Goal: Find specific page/section: Find specific page/section

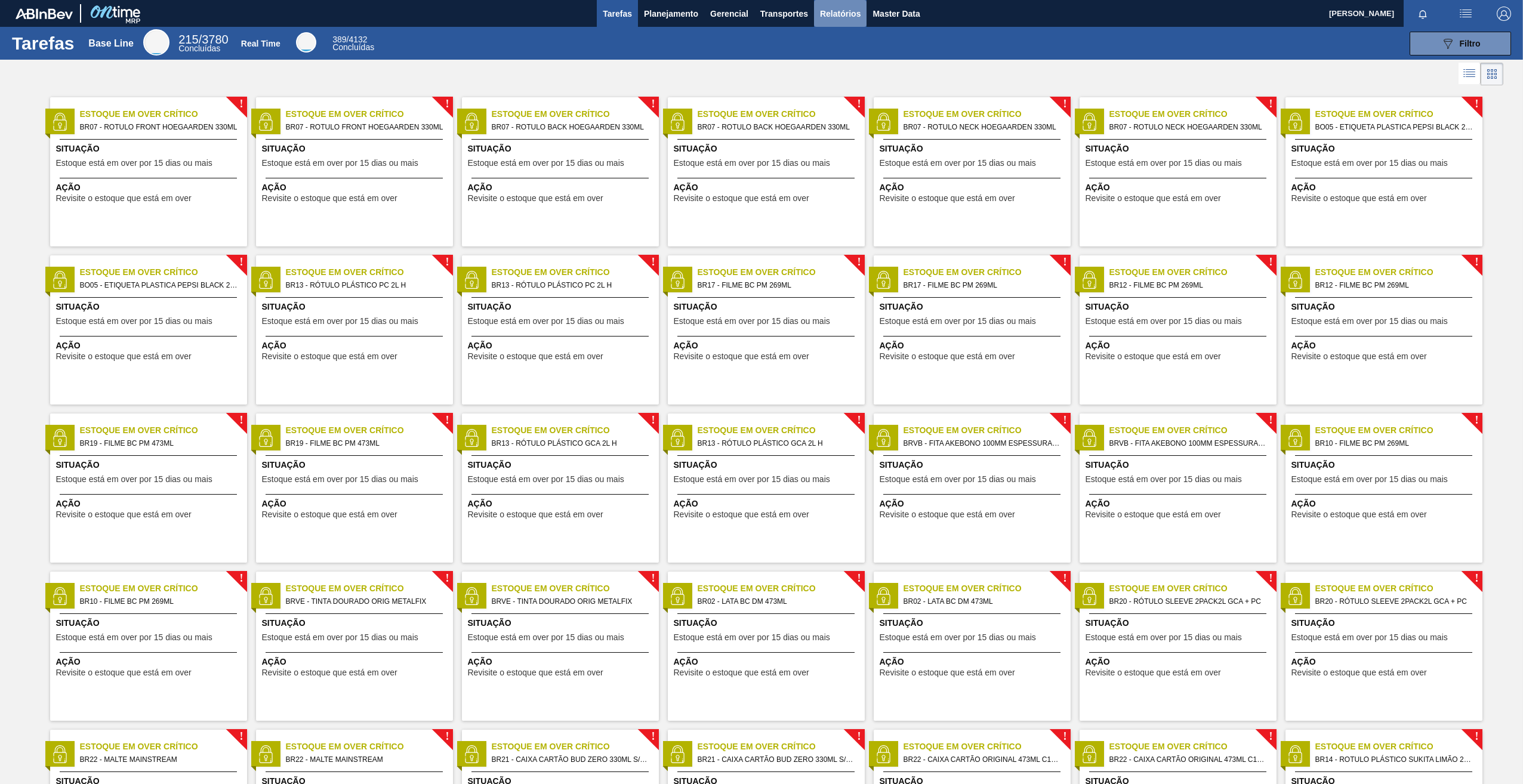
click at [843, 15] on span "Relatórios" at bounding box center [840, 14] width 41 height 14
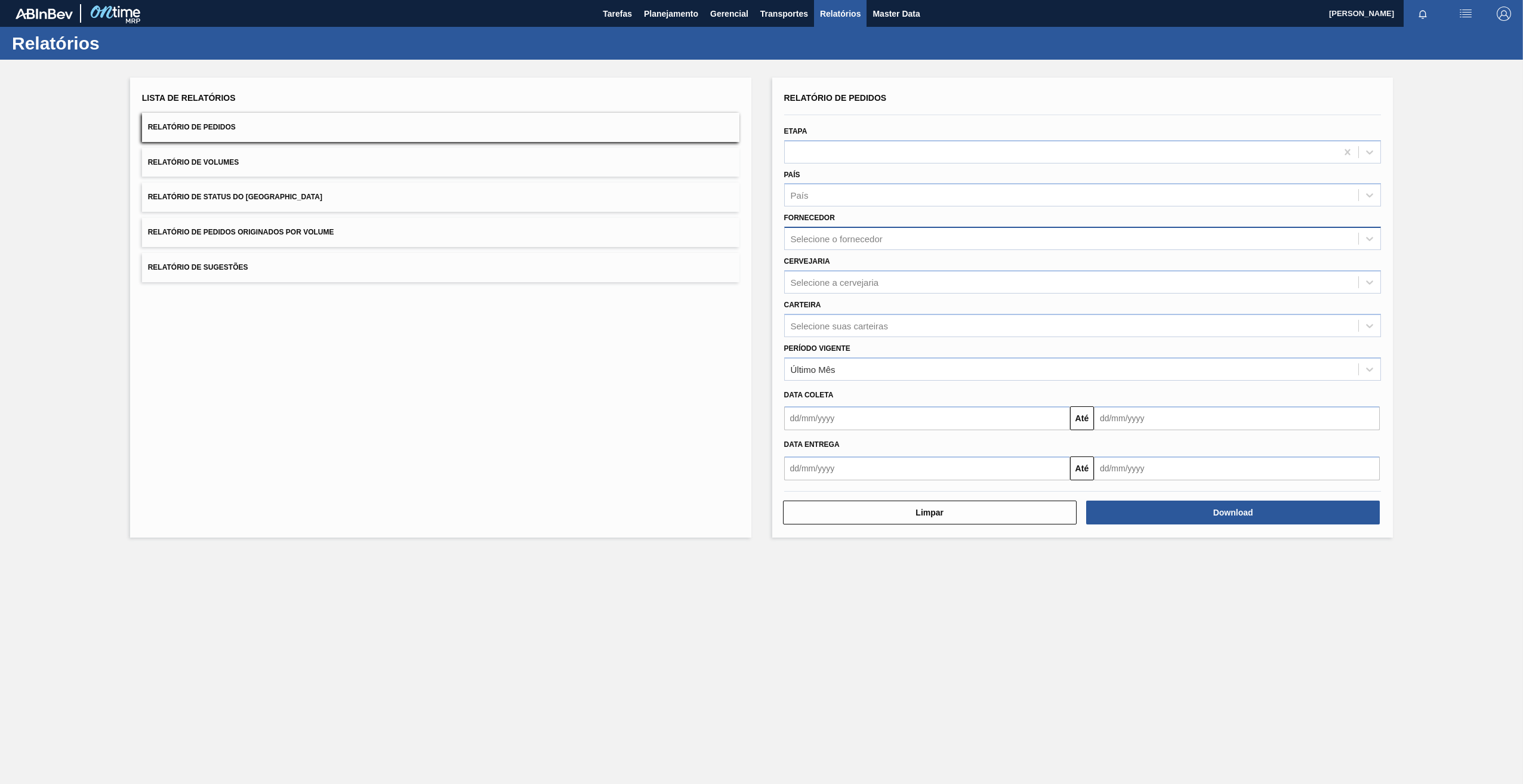
click at [873, 235] on div "Selecione o fornecedor" at bounding box center [837, 239] width 92 height 10
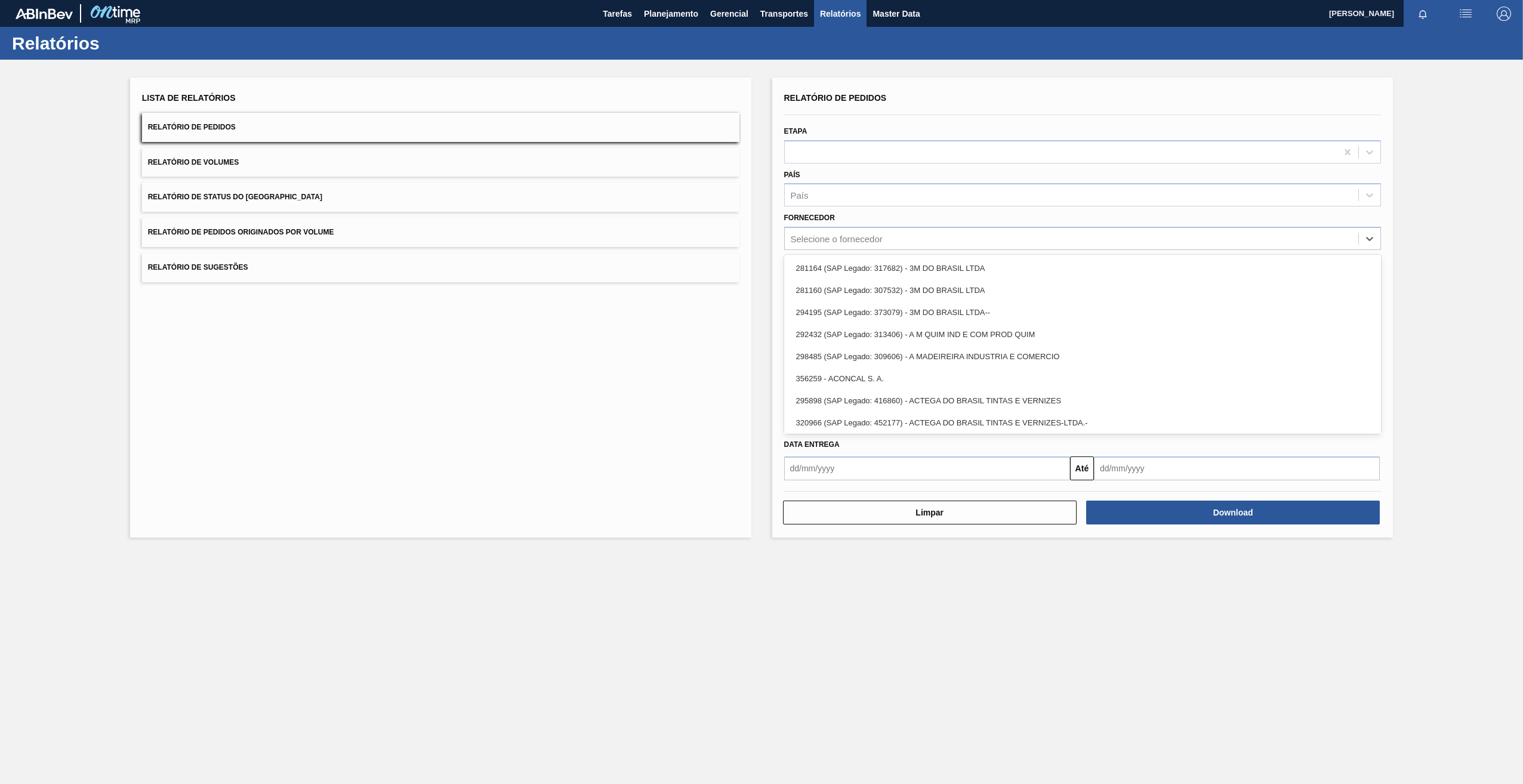
click at [736, 313] on div "Lista de Relatórios Relatório de Pedidos Relatório de Volumes Relatório de Stat…" at bounding box center [441, 307] width 621 height 460
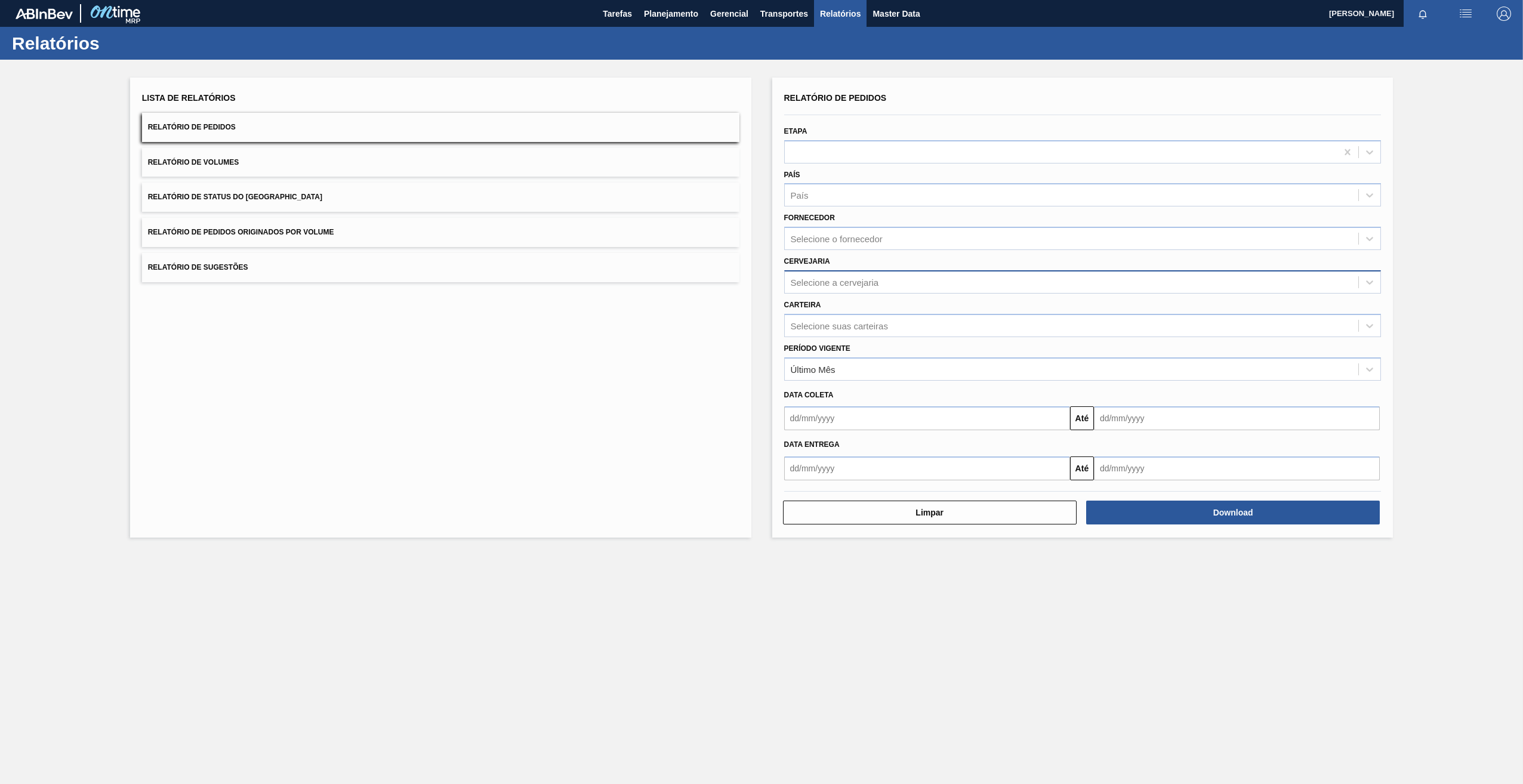
click at [836, 283] on div "Selecione a cervejaria" at bounding box center [835, 282] width 88 height 10
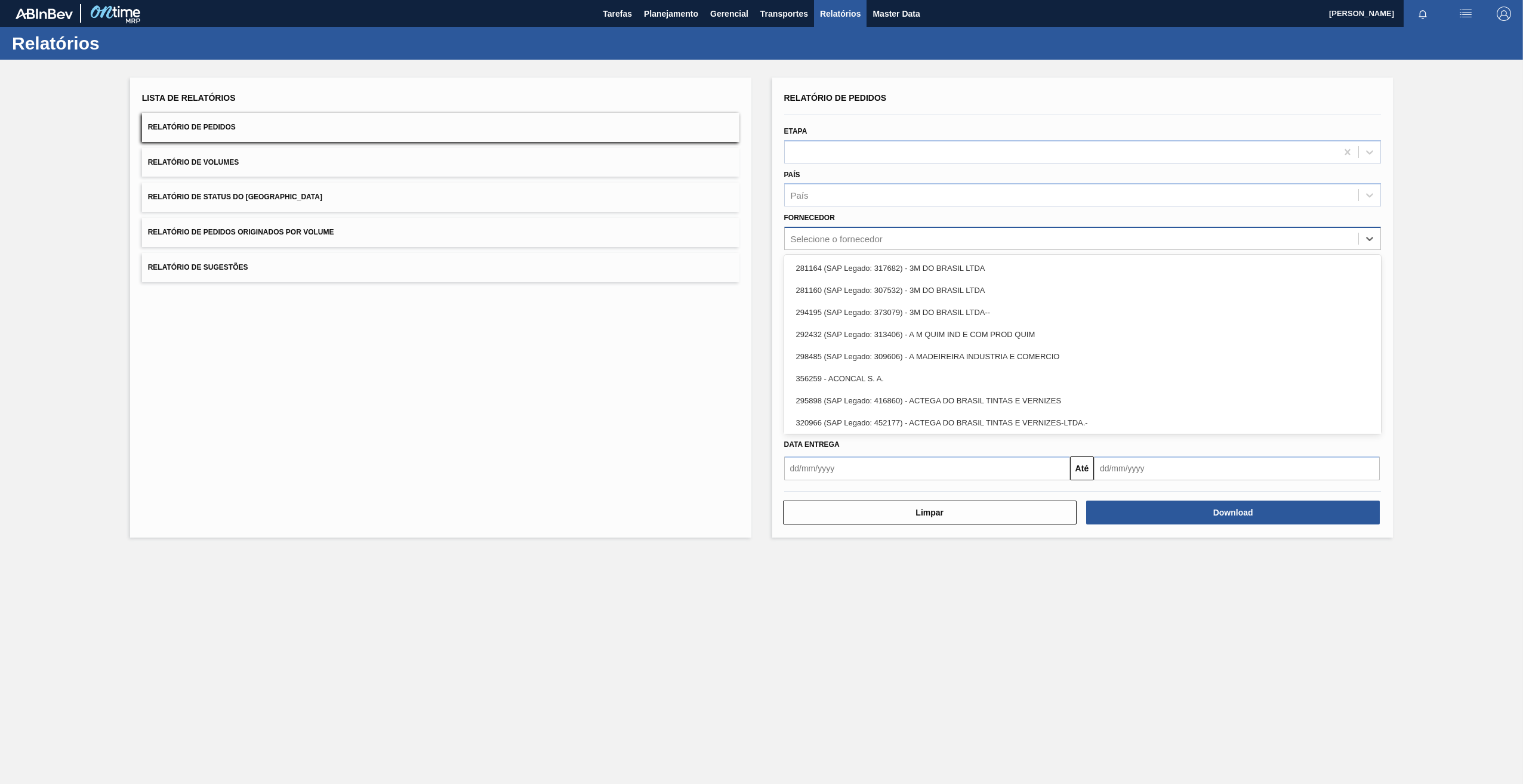
click at [906, 240] on div "Selecione o fornecedor" at bounding box center [1072, 239] width 574 height 17
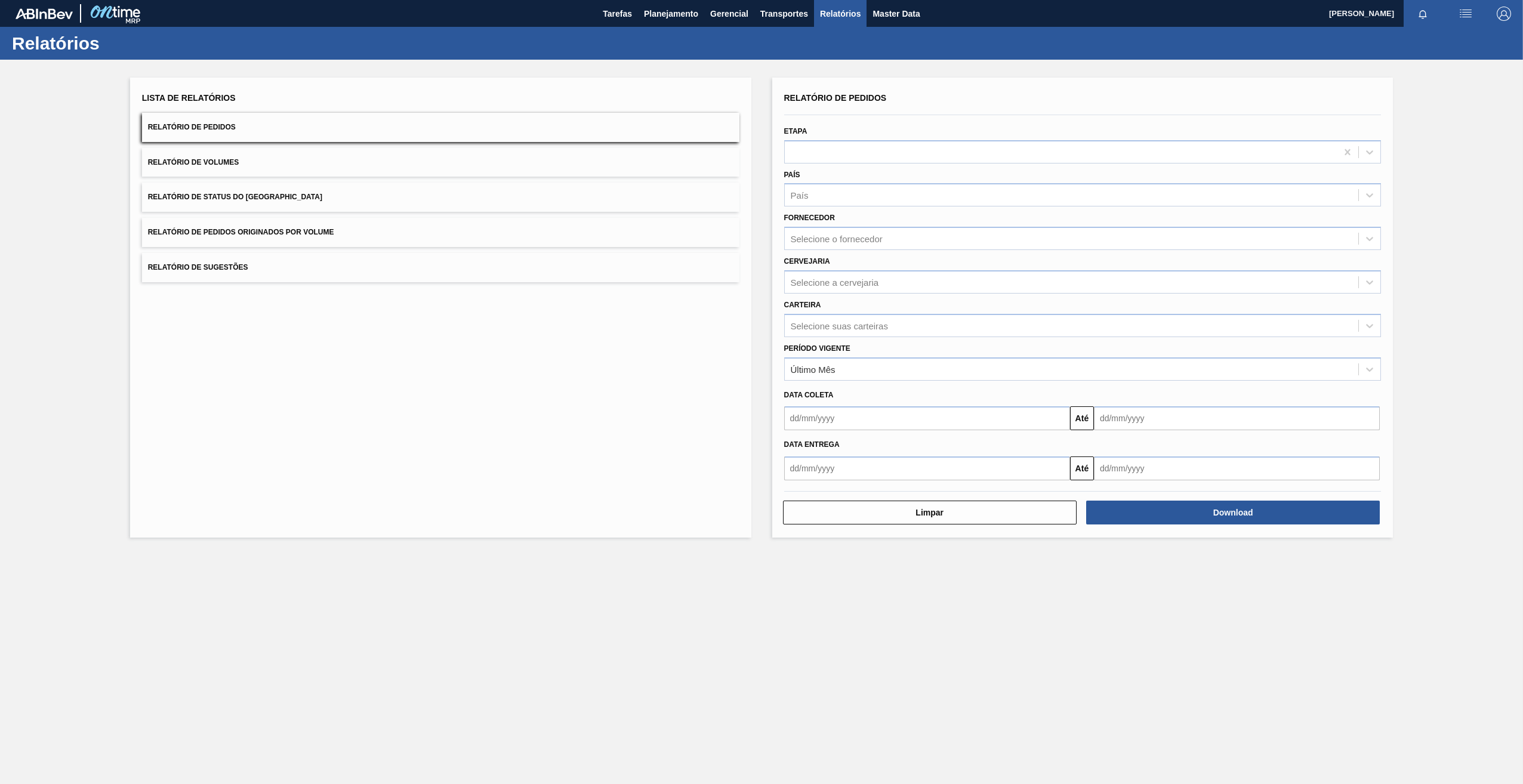
click at [606, 379] on div "Lista de Relatórios Relatório de Pedidos Relatório de Volumes Relatório de Stat…" at bounding box center [441, 307] width 621 height 460
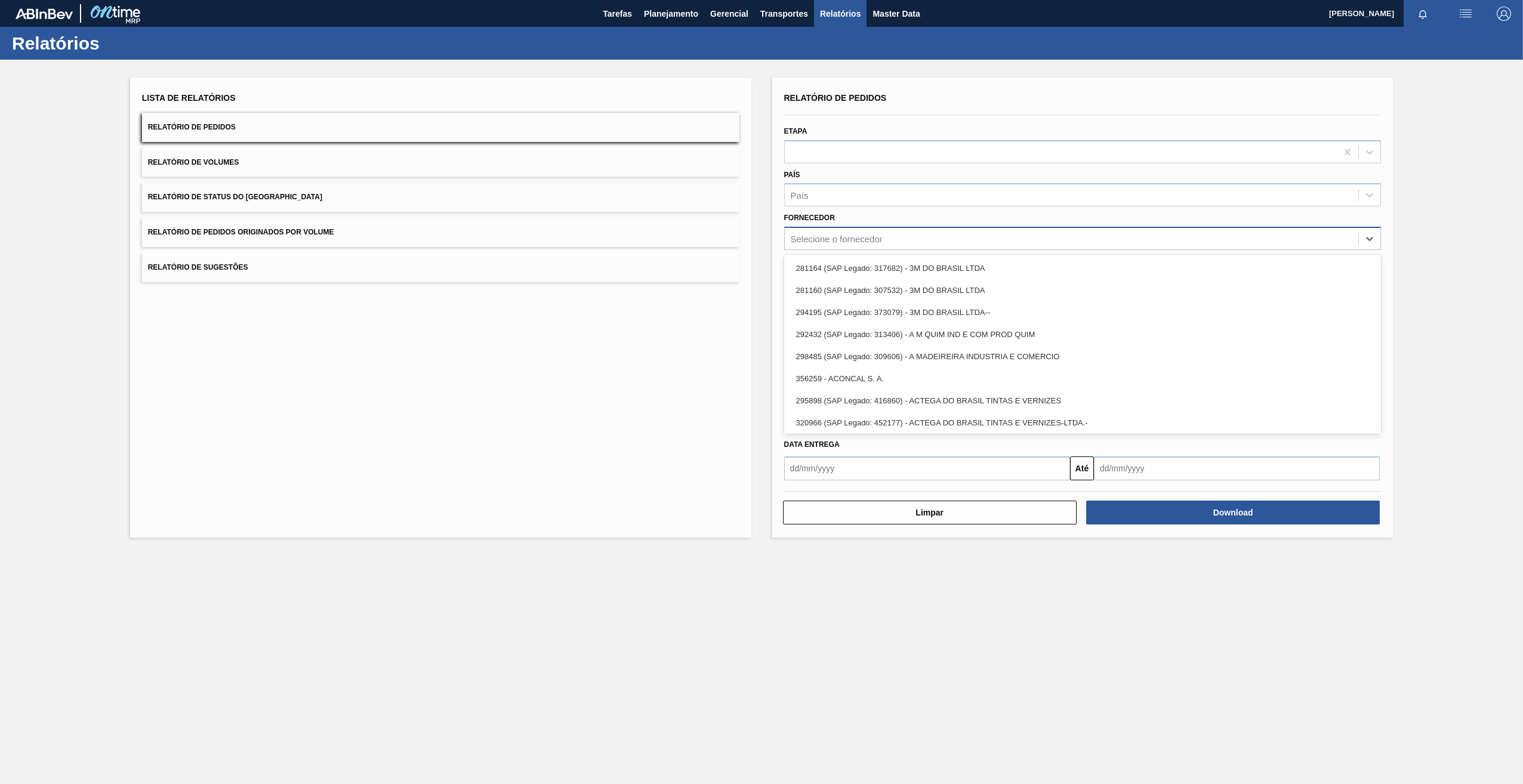
click at [845, 239] on div "Selecione o fornecedor" at bounding box center [837, 239] width 92 height 10
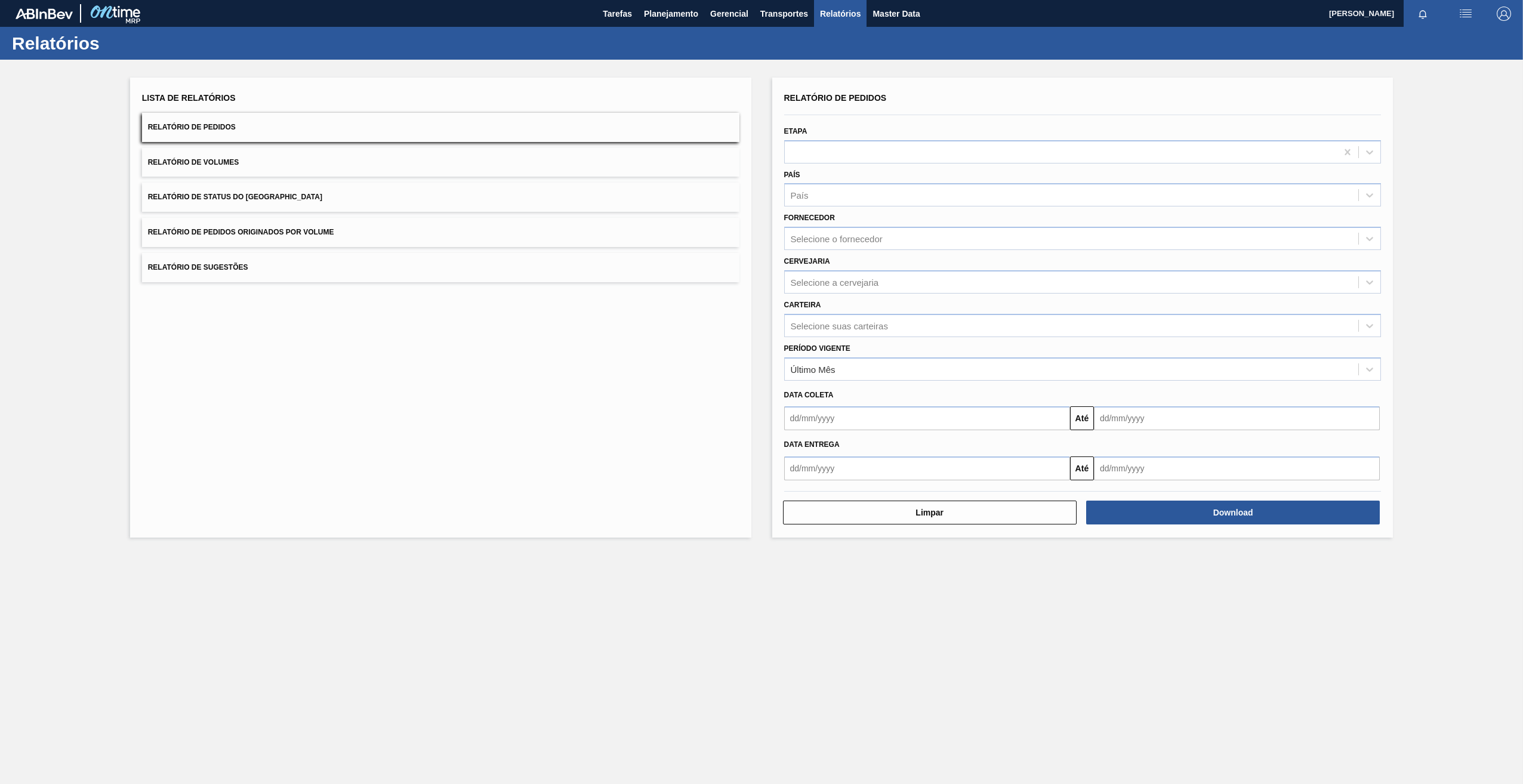
click at [762, 279] on div "Lista de Relatórios Relatório de Pedidos Relatório de Volumes Relatório de Stat…" at bounding box center [762, 306] width 1523 height 493
click at [836, 234] on div "Selecione o fornecedor" at bounding box center [837, 239] width 92 height 10
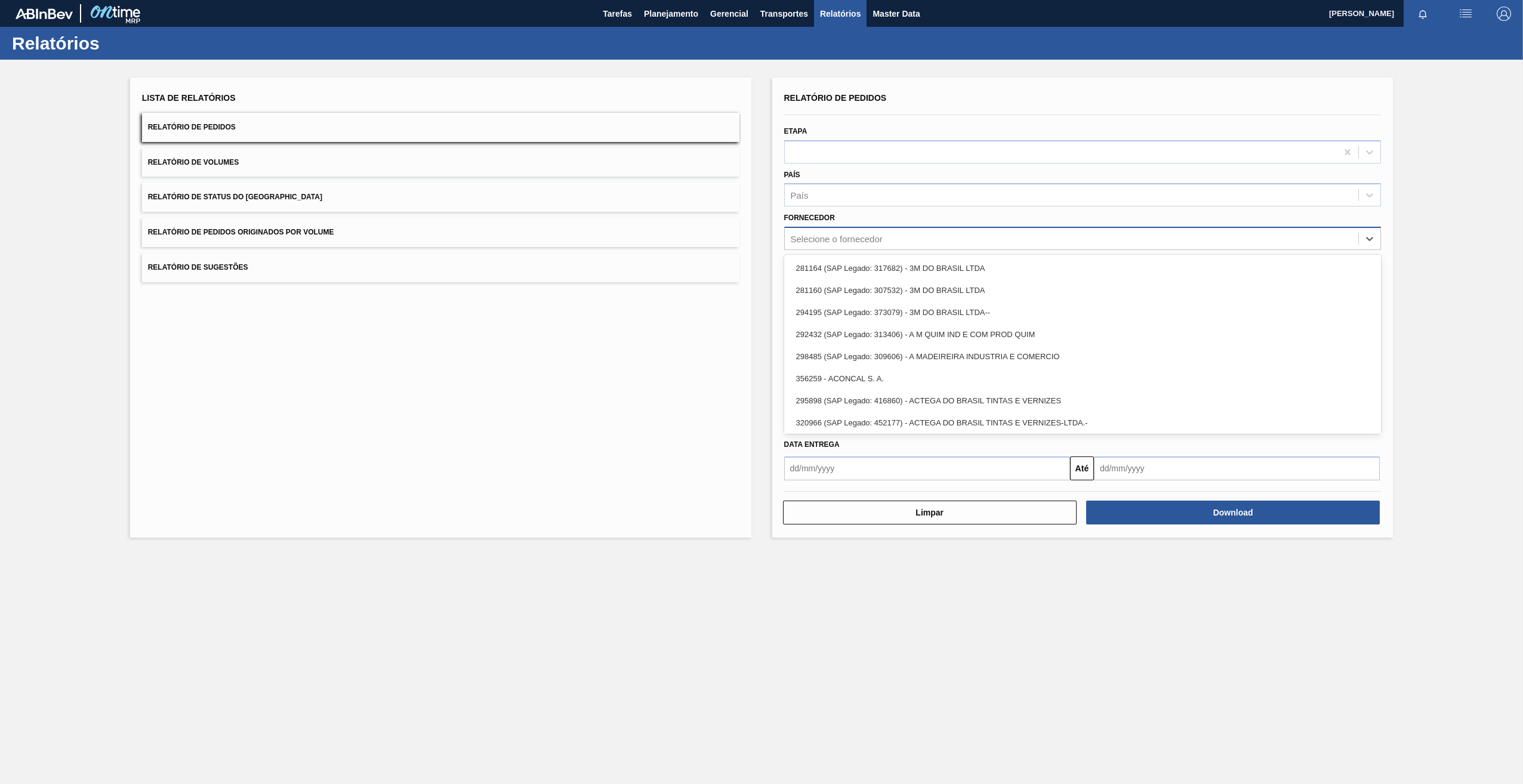
click at [832, 234] on div "Selecione o fornecedor" at bounding box center [837, 239] width 92 height 10
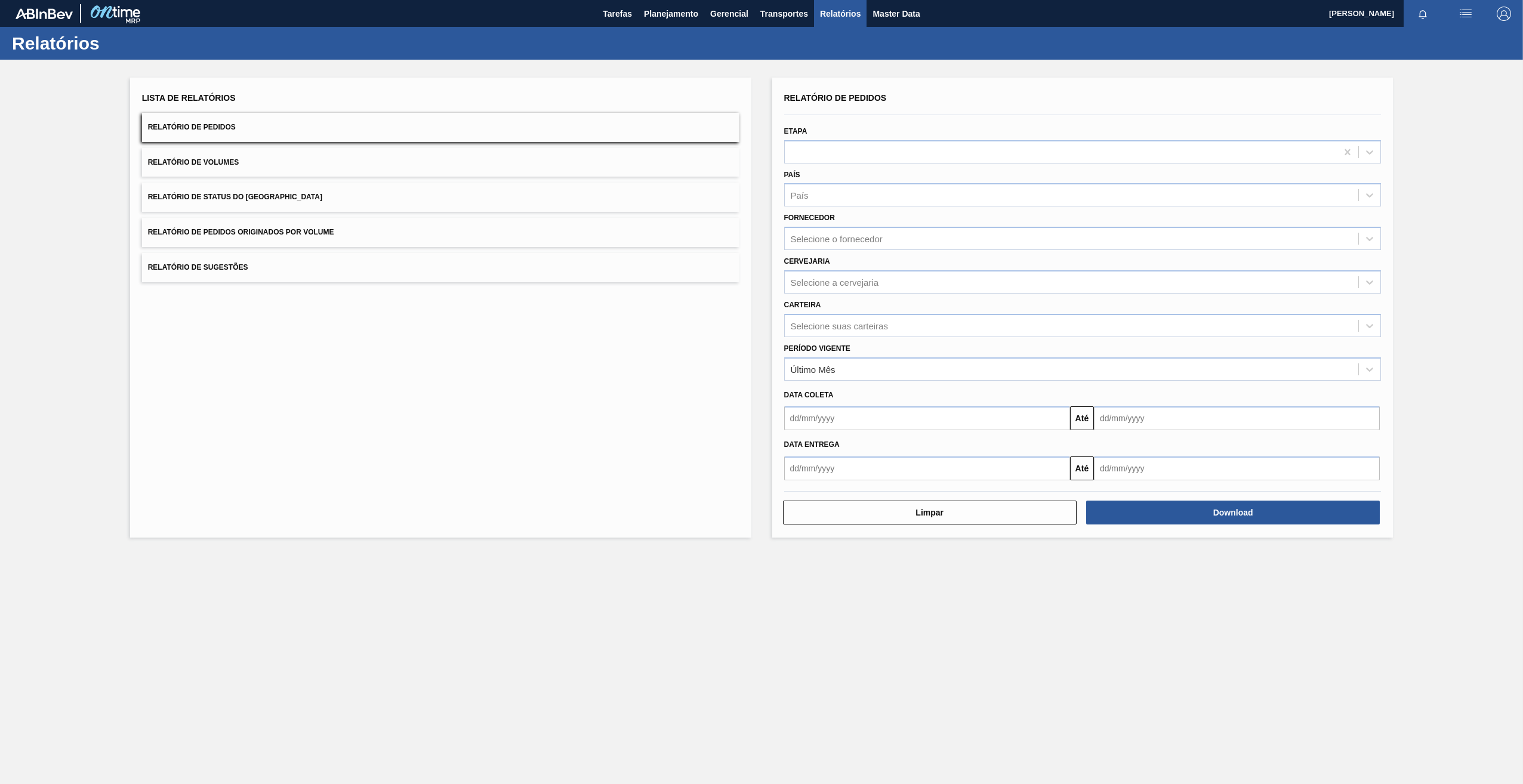
drag, startPoint x: 717, startPoint y: 260, endPoint x: 716, endPoint y: 270, distance: 10.0
click at [716, 266] on button "Relatório de Sugestões" at bounding box center [441, 267] width 598 height 29
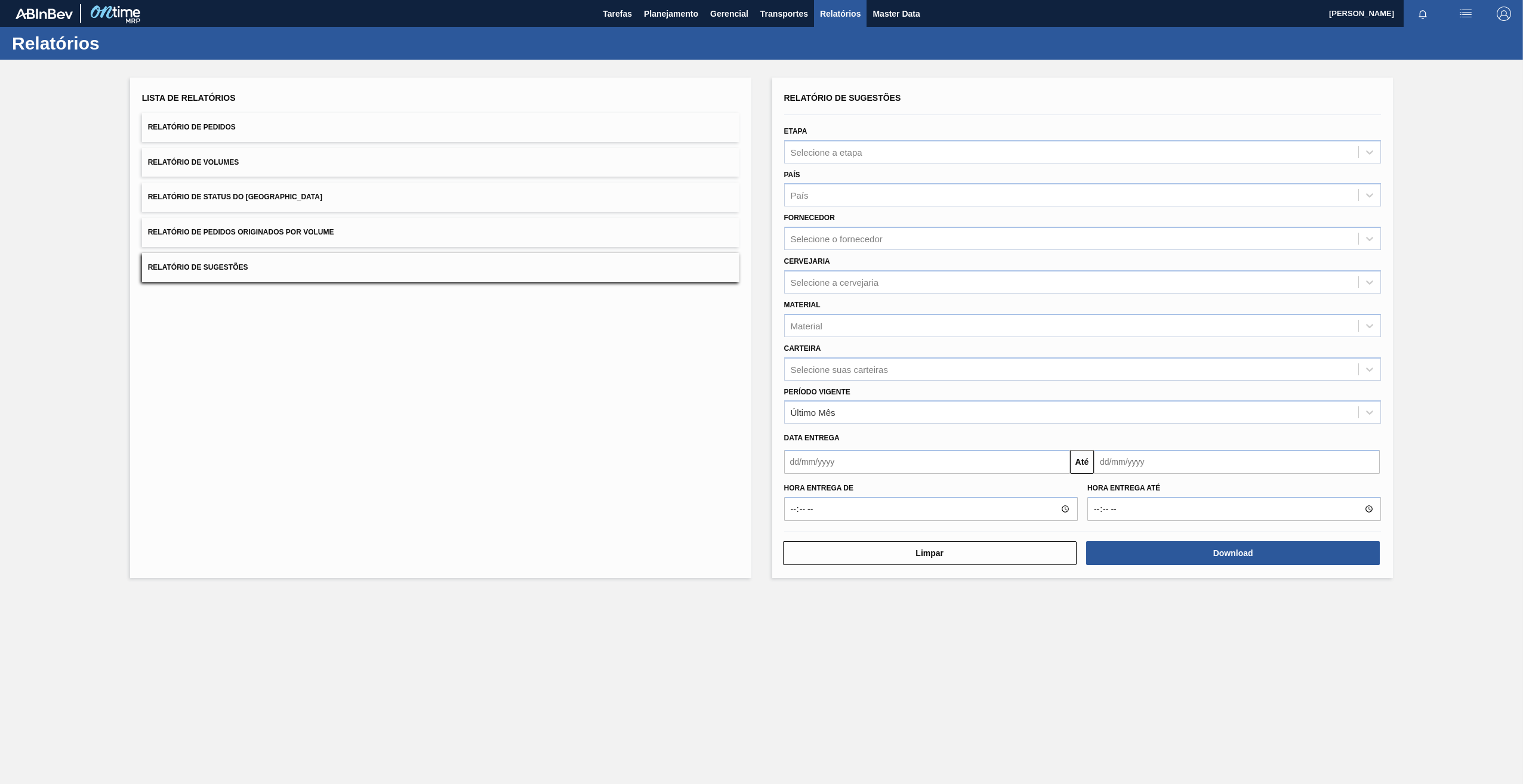
click at [710, 353] on div "Lista de Relatórios Relatório de Pedidos Relatório de Volumes Relatório de Stat…" at bounding box center [441, 328] width 621 height 500
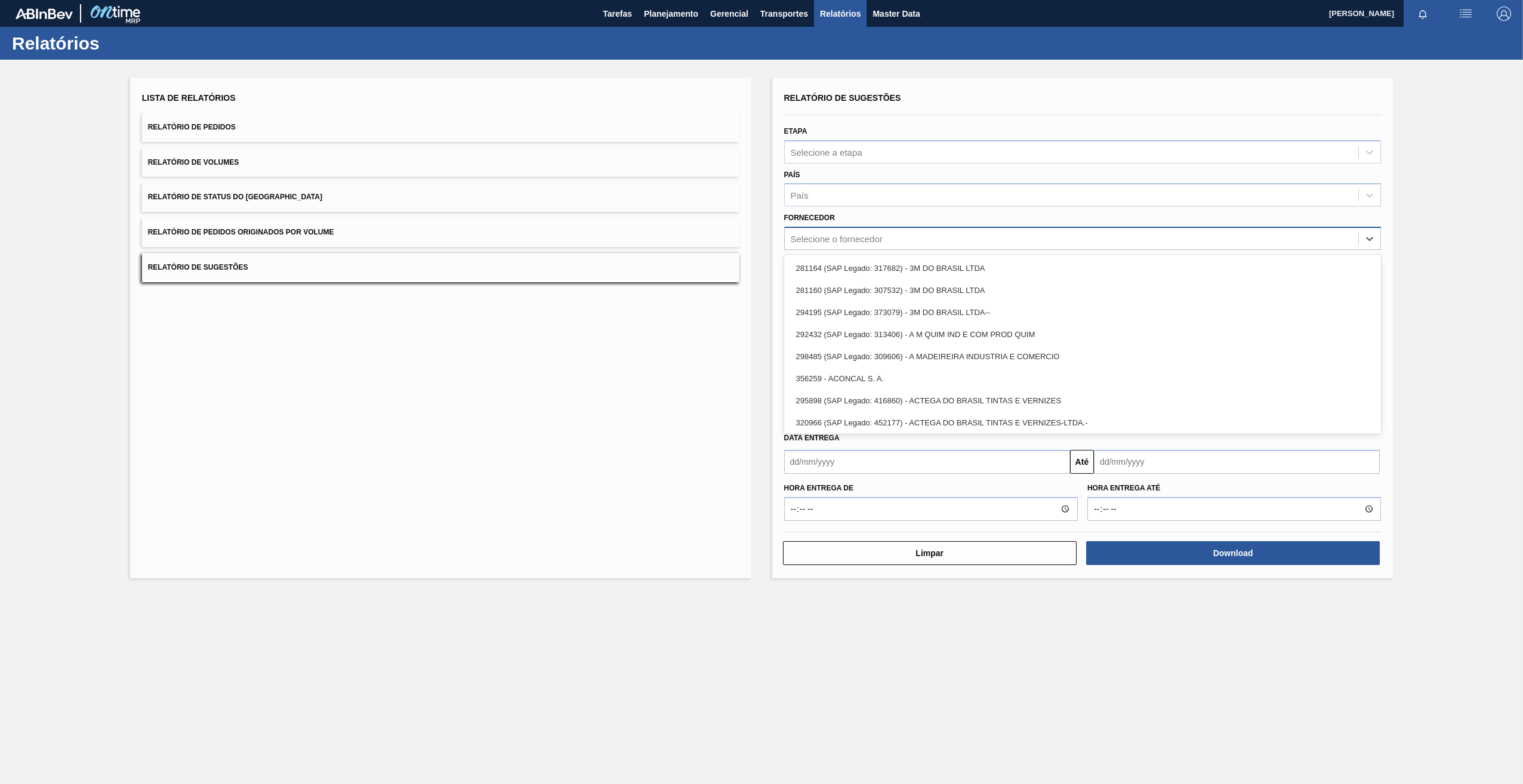
click at [864, 229] on div "Selecione o fornecedor" at bounding box center [1083, 239] width 598 height 23
click at [612, 342] on div "Lista de Relatórios Relatório de Pedidos Relatório de Volumes Relatório de Stat…" at bounding box center [441, 328] width 621 height 500
click at [852, 245] on div "Selecione o fornecedor" at bounding box center [1072, 239] width 574 height 17
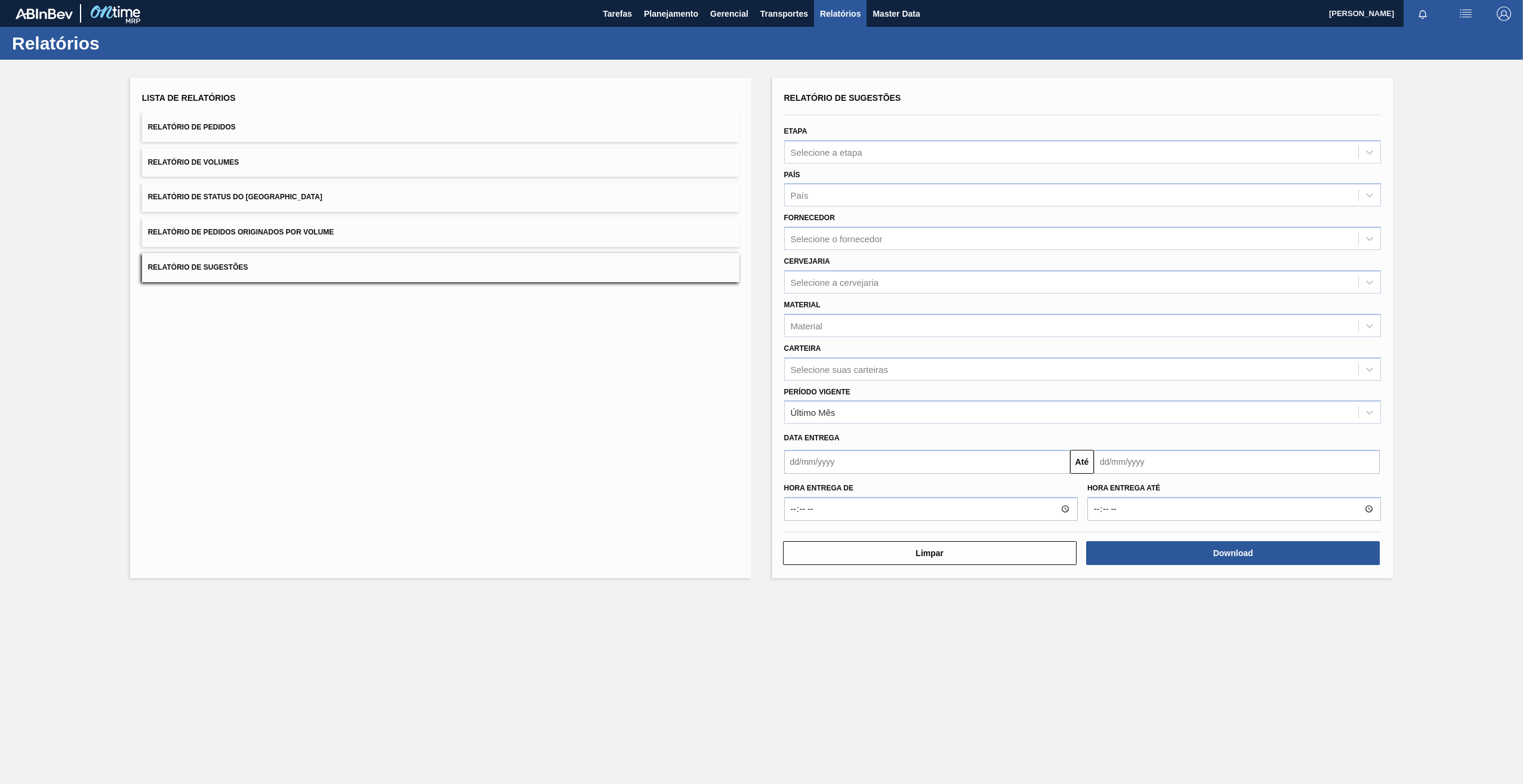
click at [676, 363] on div "Lista de Relatórios Relatório de Pedidos Relatório de Volumes Relatório de Stat…" at bounding box center [441, 328] width 621 height 500
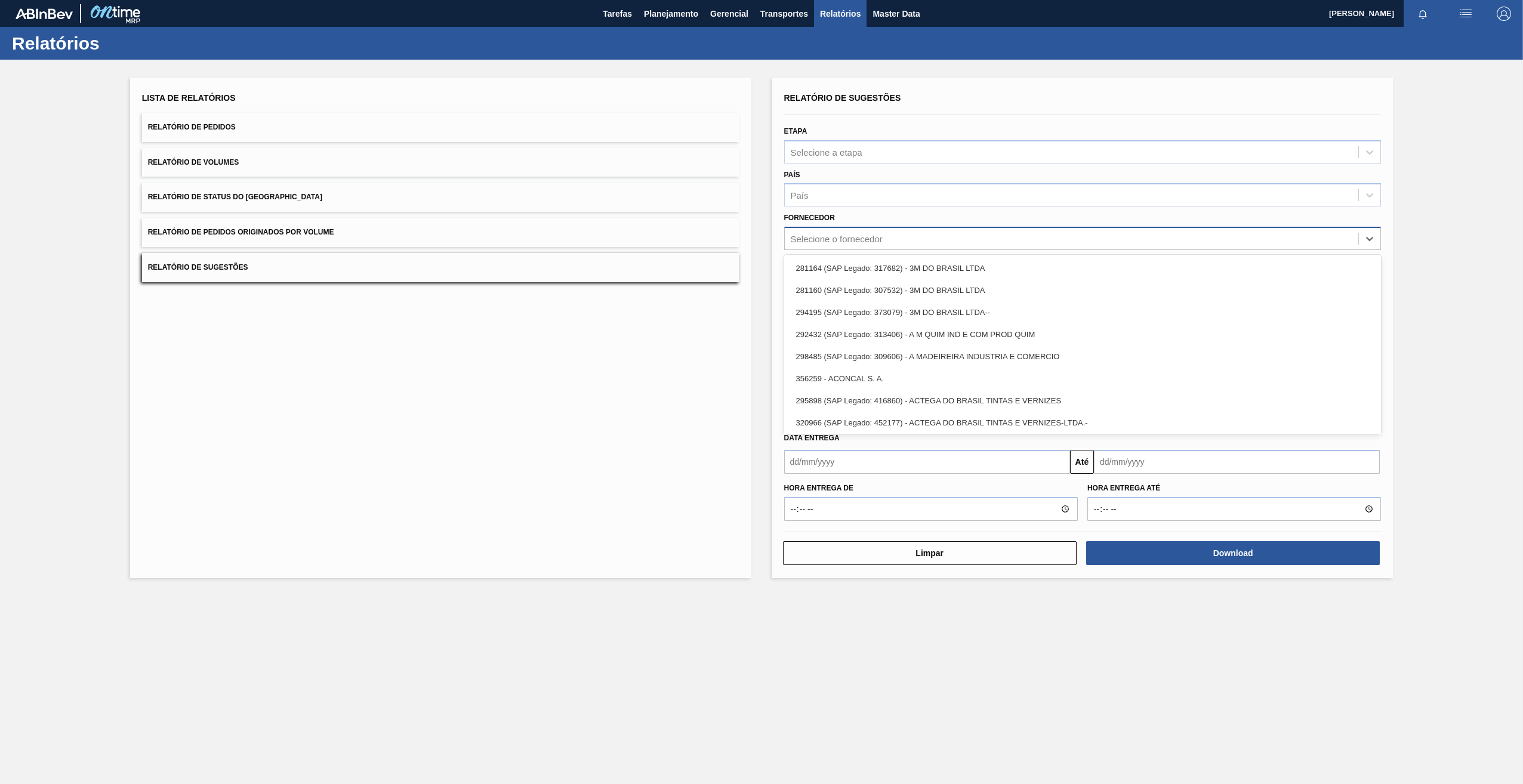
click at [859, 248] on div "Selecione o fornecedor" at bounding box center [1083, 239] width 598 height 23
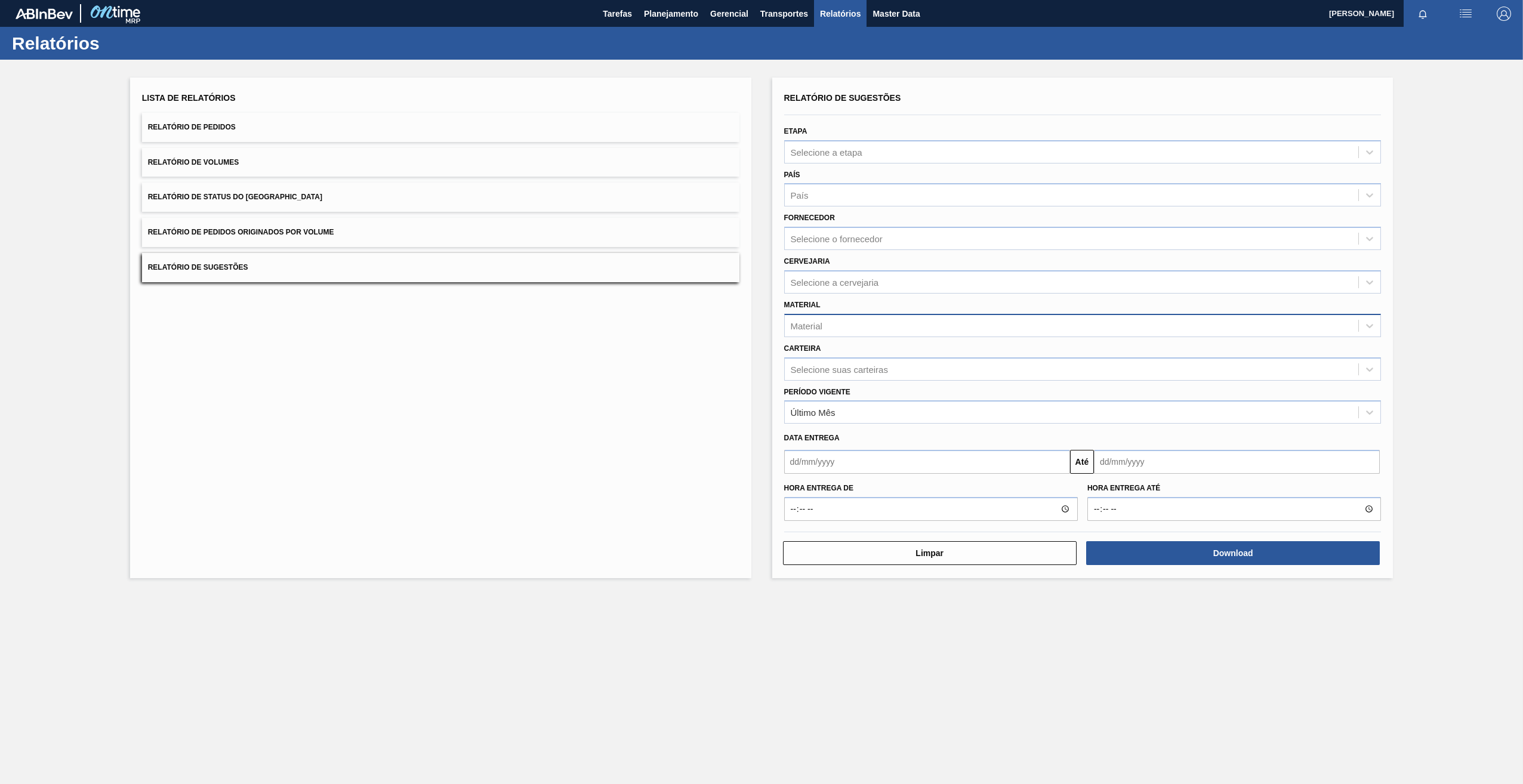
drag, startPoint x: 617, startPoint y: 383, endPoint x: 800, endPoint y: 332, distance: 190.0
click at [619, 381] on div "Lista de Relatórios Relatório de Pedidos Relatório de Volumes Relatório de Stat…" at bounding box center [441, 328] width 621 height 500
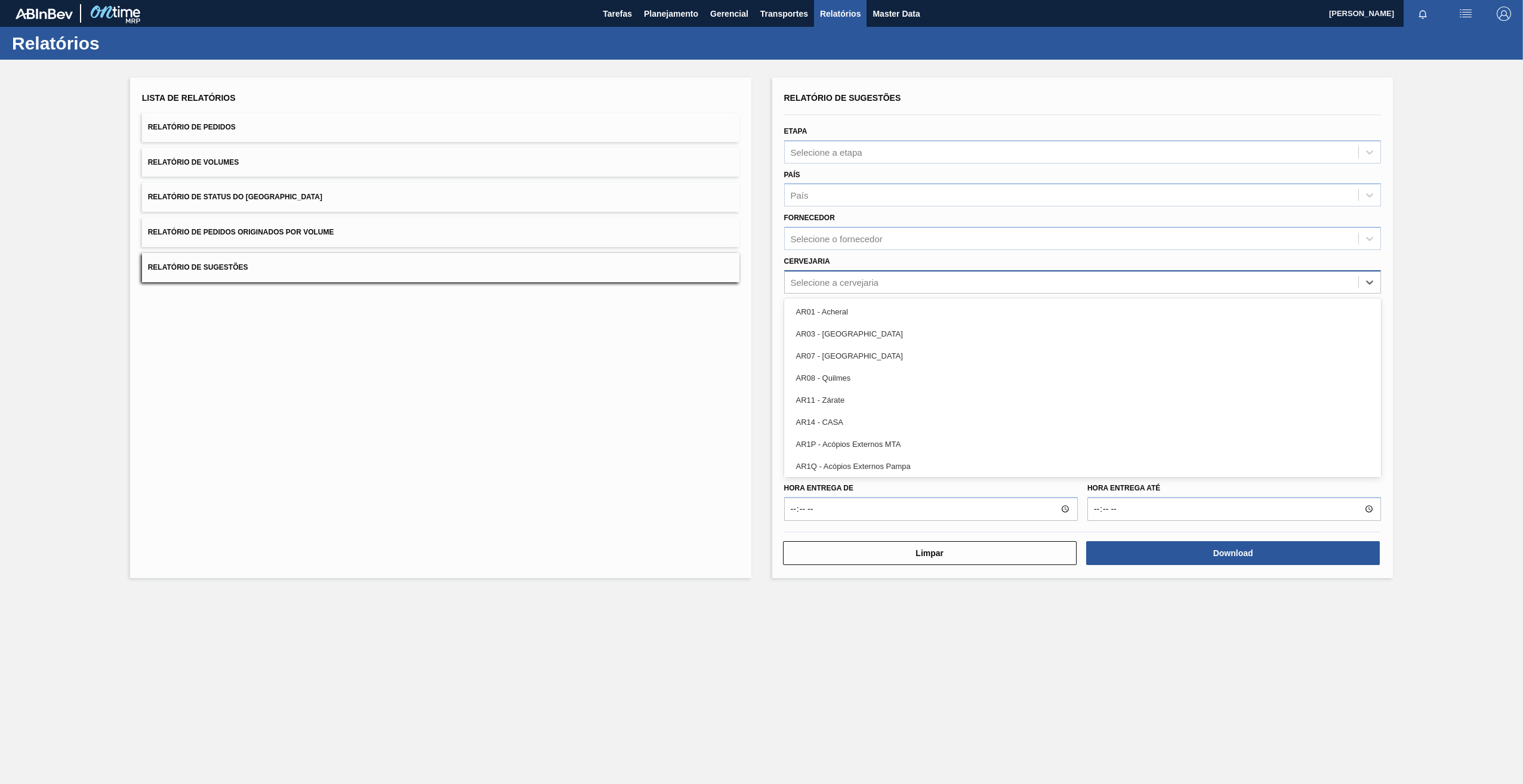
click at [839, 287] on div "Selecione a cervejaria" at bounding box center [835, 282] width 88 height 10
click at [855, 239] on div "Selecione o fornecedor" at bounding box center [837, 239] width 92 height 10
click at [687, 374] on div "Lista de Relatórios Relatório de Pedidos Relatório de Volumes Relatório de Stat…" at bounding box center [441, 328] width 621 height 500
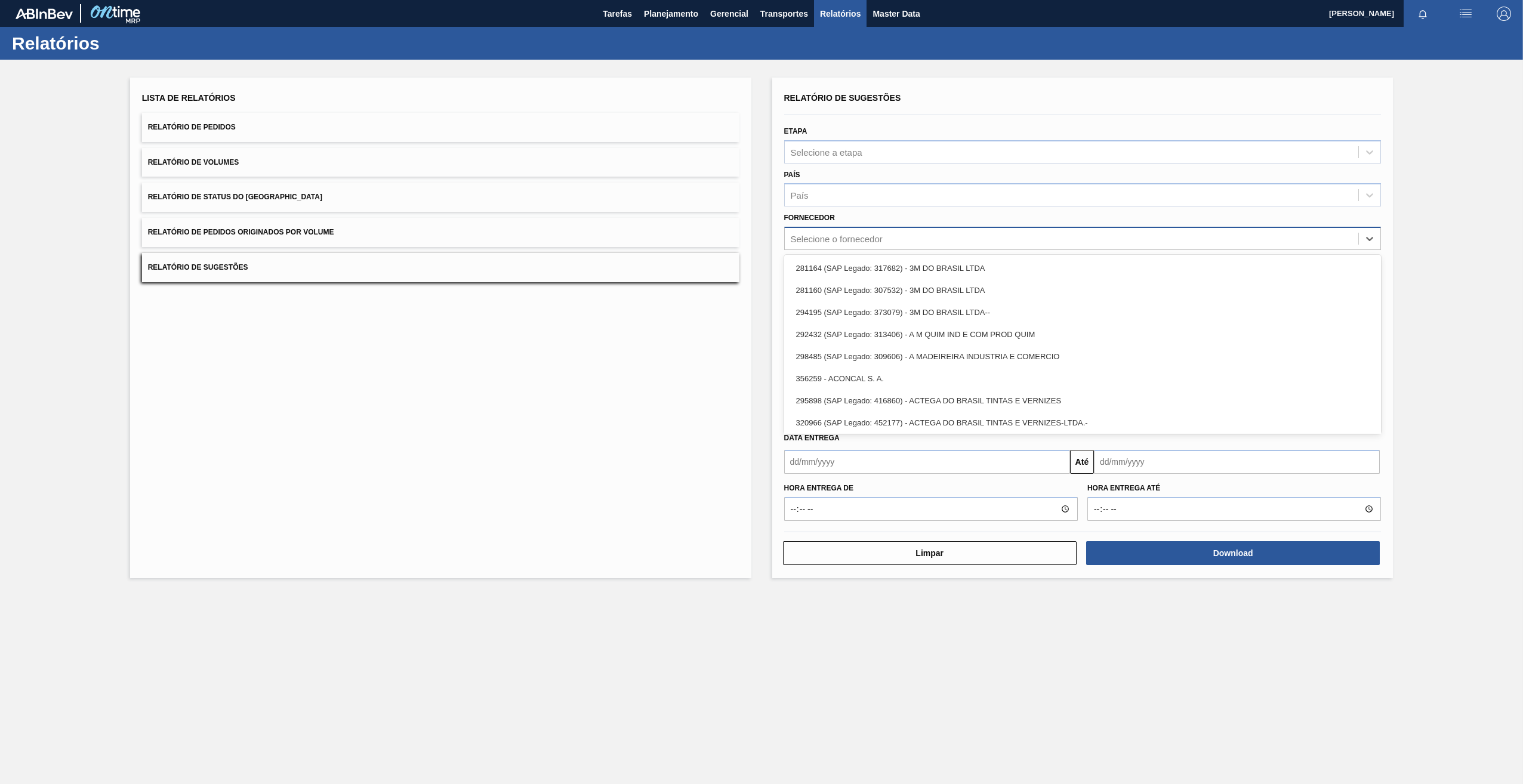
click at [861, 238] on div "Selecione o fornecedor" at bounding box center [837, 239] width 92 height 10
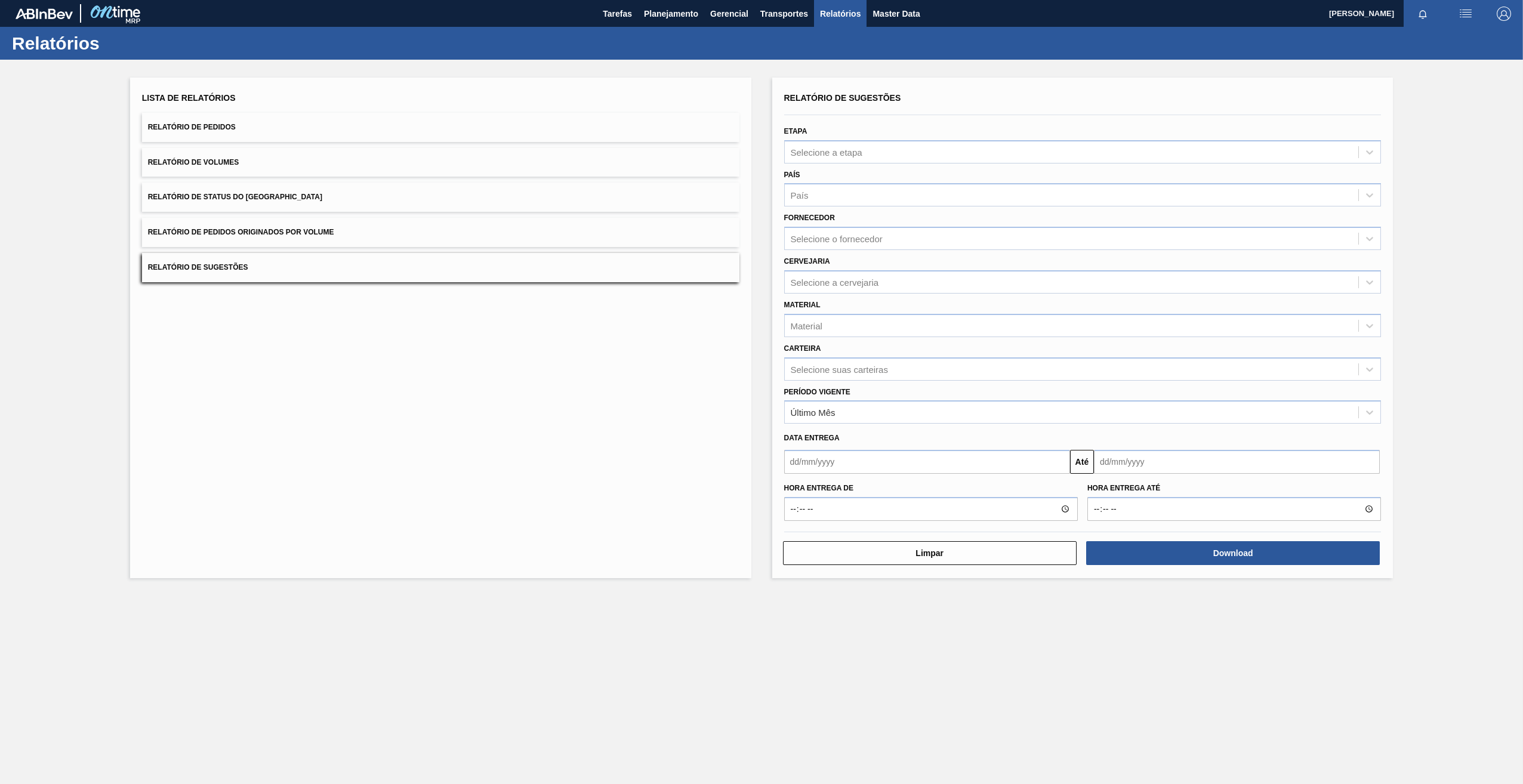
click at [632, 392] on div "Lista de Relatórios Relatório de Pedidos Relatório de Volumes Relatório de Stat…" at bounding box center [441, 328] width 621 height 500
click at [815, 286] on div "Selecione a cervejaria" at bounding box center [835, 282] width 88 height 10
click at [719, 417] on div "Lista de Relatórios Relatório de Pedidos Relatório de Volumes Relatório de Stat…" at bounding box center [441, 328] width 621 height 500
